Goal: Information Seeking & Learning: Learn about a topic

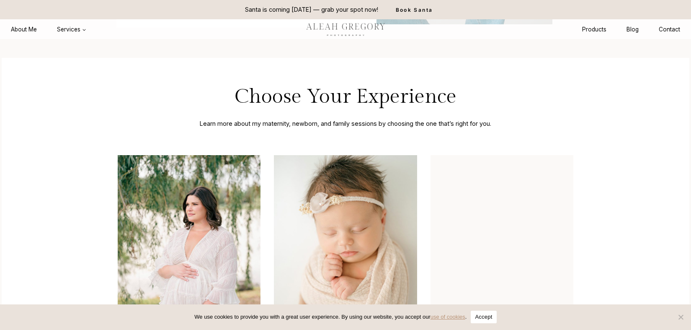
scroll to position [1963, 0]
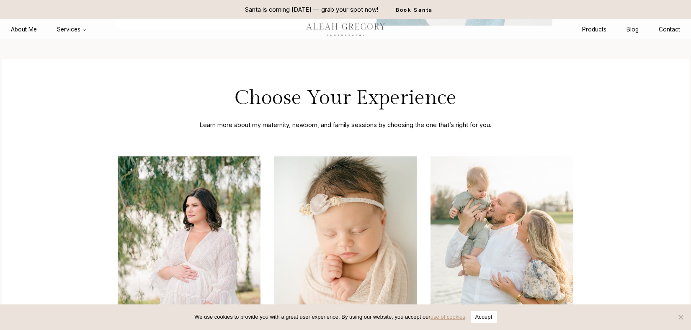
click at [633, 77] on div "Choose Your Experience Learn more about my maternity, newborn, and family sessi…" at bounding box center [346, 305] width 688 height 492
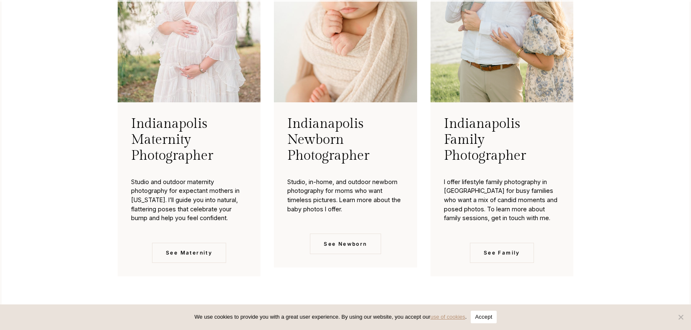
scroll to position [2206, 0]
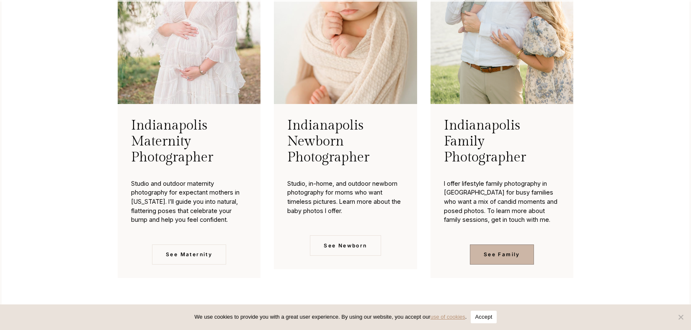
click at [500, 258] on span "See Family" at bounding box center [502, 254] width 36 height 8
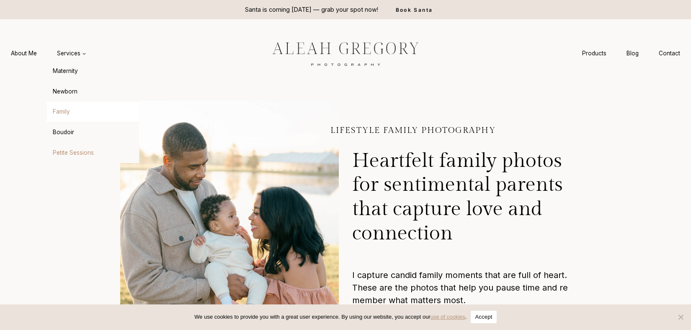
click at [72, 152] on link "Petite Sessions" at bounding box center [93, 152] width 92 height 20
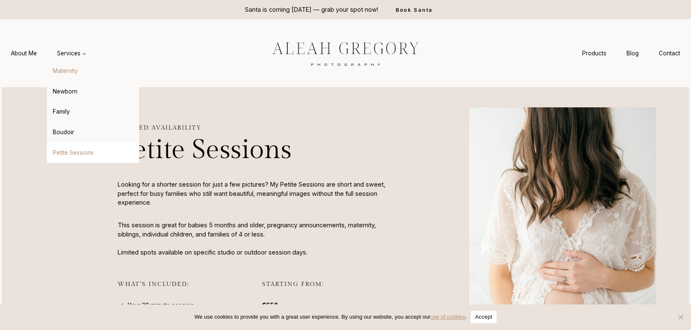
click at [67, 77] on link "Maternity" at bounding box center [93, 71] width 92 height 20
